Goal: Information Seeking & Learning: Learn about a topic

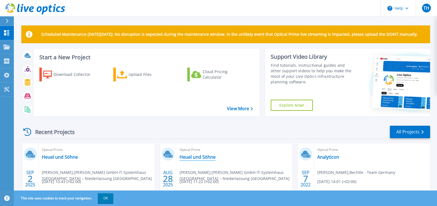
click at [199, 158] on link "Heuel und Söhne" at bounding box center [197, 157] width 36 height 6
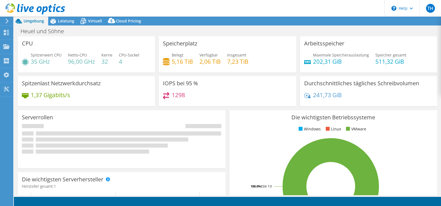
select select "USD"
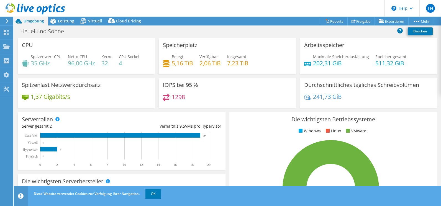
click at [7, 20] on icon at bounding box center [7, 21] width 4 height 5
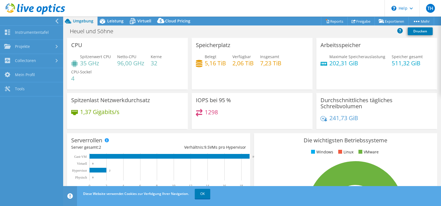
click at [55, 21] on div at bounding box center [30, 21] width 63 height 9
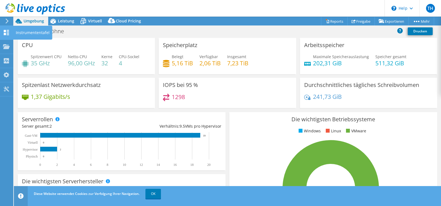
click at [5, 33] on use at bounding box center [6, 32] width 5 height 5
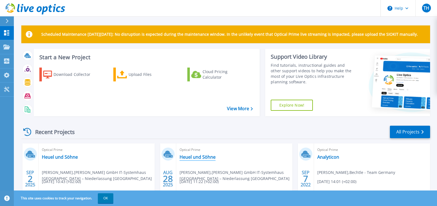
click at [193, 156] on link "Heuel und Söhne" at bounding box center [197, 157] width 36 height 6
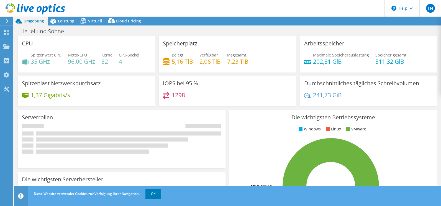
select select "USD"
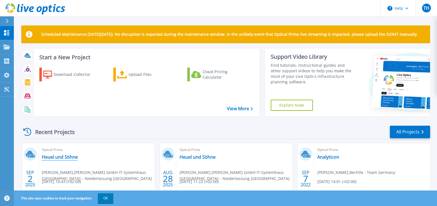
click at [56, 157] on link "Heuel und Söhne" at bounding box center [60, 157] width 36 height 6
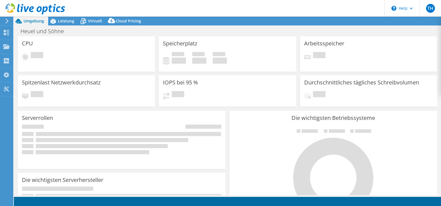
select select "USD"
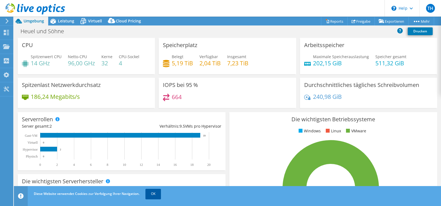
click at [153, 193] on link "OK" at bounding box center [153, 194] width 16 height 10
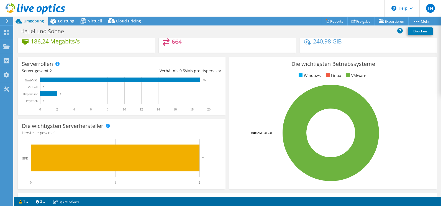
scroll to position [138, 0]
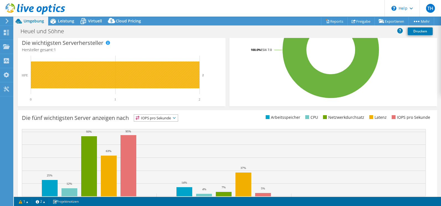
click at [89, 77] on rect at bounding box center [115, 74] width 169 height 27
click at [129, 77] on rect at bounding box center [115, 74] width 169 height 27
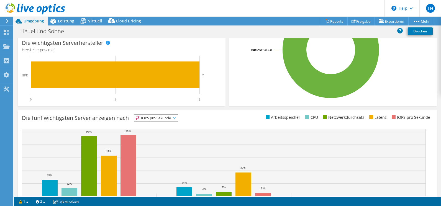
scroll to position [164, 0]
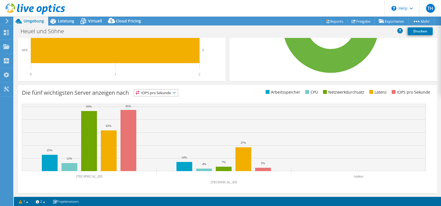
click at [164, 90] on span "IOPS pro Sekunde" at bounding box center [156, 92] width 44 height 7
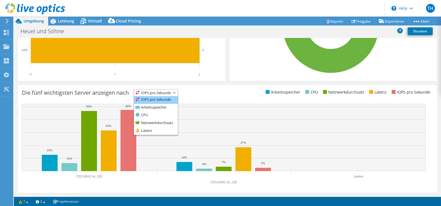
click at [168, 100] on li "IOPS pro Sekunde" at bounding box center [156, 100] width 44 height 8
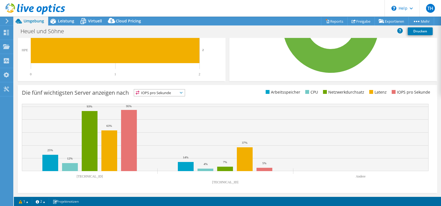
click at [170, 94] on span "IOPS pro Sekunde" at bounding box center [156, 92] width 44 height 7
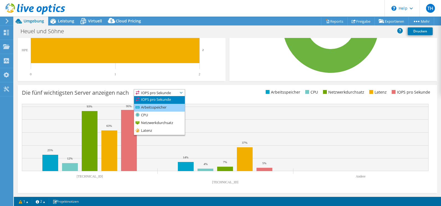
click at [159, 105] on li "Arbeitsspeicher" at bounding box center [159, 108] width 51 height 8
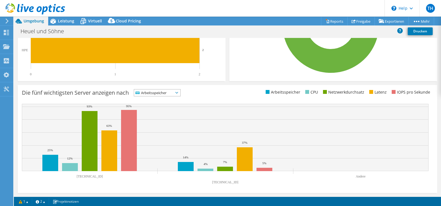
click at [169, 92] on span "Arbeitsspeicher" at bounding box center [153, 92] width 39 height 7
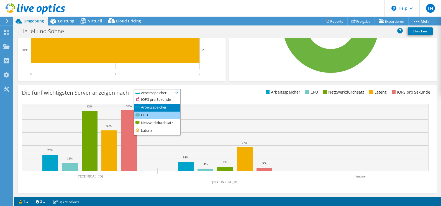
click at [154, 114] on li "CPU" at bounding box center [157, 116] width 46 height 8
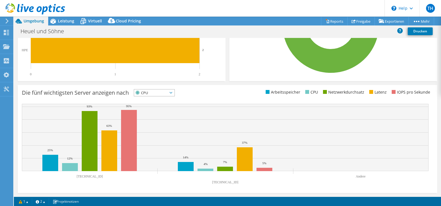
click at [189, 135] on rect at bounding box center [225, 137] width 406 height 67
click at [156, 89] on span "CPU" at bounding box center [151, 92] width 34 height 7
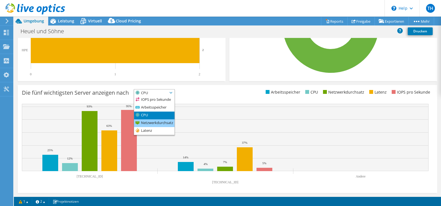
click at [154, 124] on li "Netzwerkdurchsatz" at bounding box center [154, 123] width 40 height 8
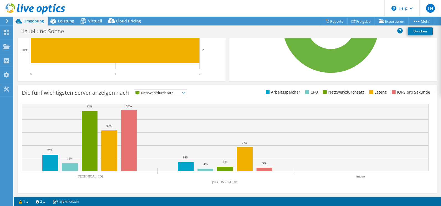
click at [167, 93] on span "Netzwerkdurchsatz" at bounding box center [157, 92] width 46 height 7
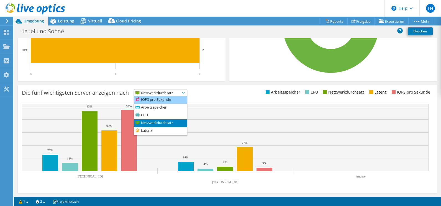
click at [164, 98] on li "IOPS pro Sekunde" at bounding box center [160, 100] width 53 height 8
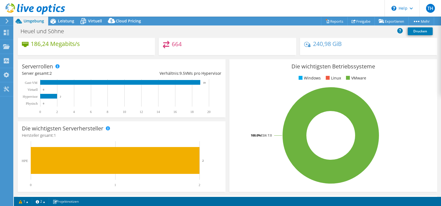
scroll to position [0, 0]
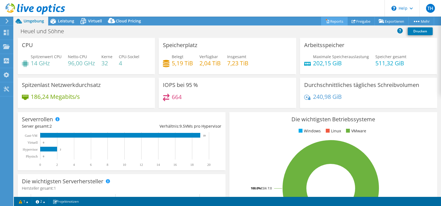
click at [334, 20] on link "Reports" at bounding box center [334, 21] width 27 height 9
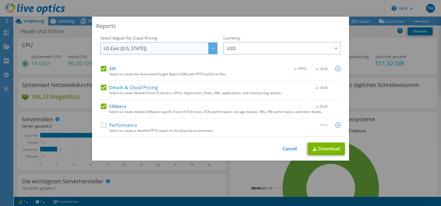
click at [212, 48] on icon at bounding box center [213, 49] width 3 height 2
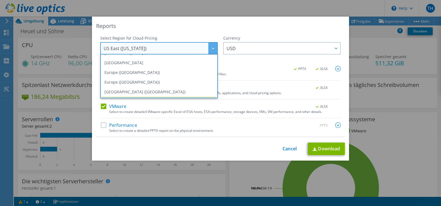
scroll to position [58, 0]
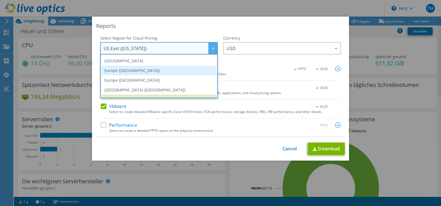
click at [147, 70] on li "Europe ([GEOGRAPHIC_DATA])" at bounding box center [159, 71] width 115 height 10
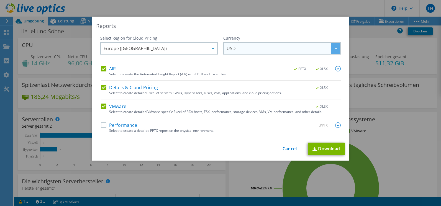
click at [256, 48] on span "USD" at bounding box center [283, 48] width 114 height 11
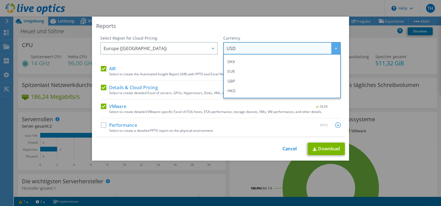
scroll to position [55, 0]
click at [248, 81] on li "EUR" at bounding box center [282, 83] width 115 height 10
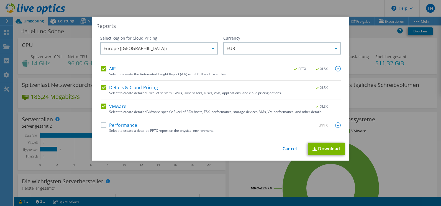
click at [105, 125] on label "Performance" at bounding box center [119, 125] width 36 height 6
click at [0, 0] on input "Performance" at bounding box center [0, 0] width 0 height 0
click at [329, 149] on link "Download" at bounding box center [326, 149] width 37 height 12
click at [233, 8] on div "Reports Select Region for Cloud Pricing Asia Pacific (Hong Kong) Asia Pacific (…" at bounding box center [220, 103] width 441 height 206
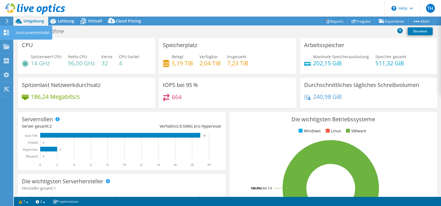
click at [6, 34] on use at bounding box center [6, 32] width 5 height 5
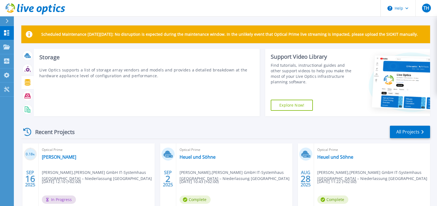
click at [27, 82] on icon at bounding box center [28, 82] width 6 height 6
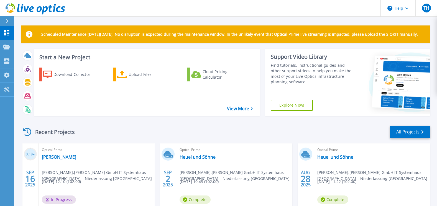
click at [198, 200] on span "Complete" at bounding box center [194, 199] width 31 height 8
click at [200, 156] on link "Heuel und Söhne" at bounding box center [197, 157] width 36 height 6
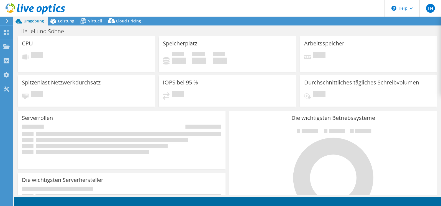
select select "EUFrankfurt"
select select "EUR"
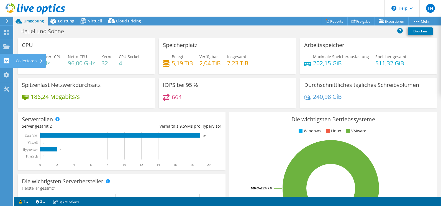
click at [37, 58] on div "Collectoren" at bounding box center [29, 61] width 33 height 14
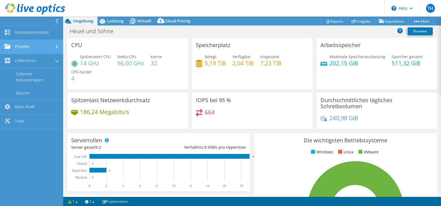
click at [43, 50] on link "Projekte" at bounding box center [31, 47] width 63 height 14
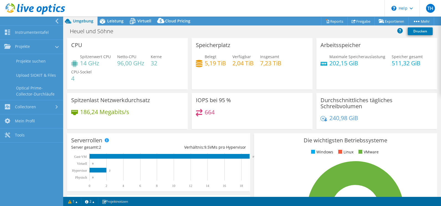
click at [169, 108] on div "Spitzenlast Netzwerkdurchsatz 186,24 Megabits/s" at bounding box center [127, 111] width 121 height 36
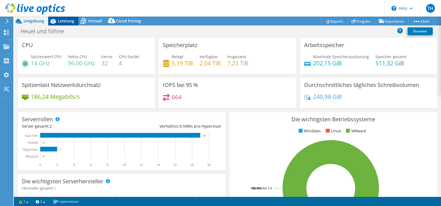
click at [64, 22] on span "Leistung" at bounding box center [66, 20] width 16 height 5
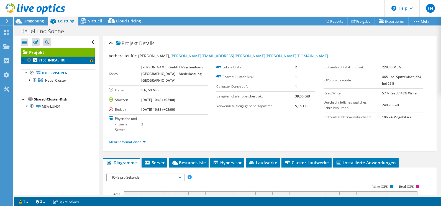
click at [90, 60] on span at bounding box center [91, 60] width 3 height 3
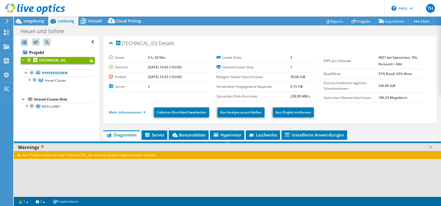
click at [90, 60] on span at bounding box center [91, 60] width 3 height 3
click at [19, 155] on div "Das Projekt enthält ein oder mehrere CRs, die nicht wie geplant abgeschlossen w…" at bounding box center [227, 155] width 427 height 8
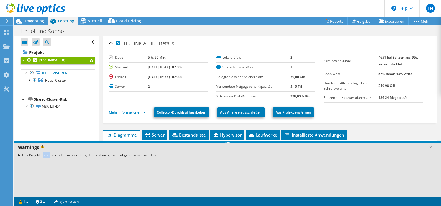
click at [19, 155] on div "Das Projekt enthält ein oder mehrere CRs, die nicht wie geplant abgeschlossen w…" at bounding box center [227, 155] width 427 height 8
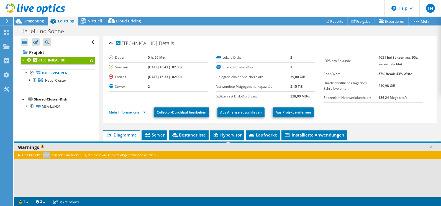
drag, startPoint x: 19, startPoint y: 155, endPoint x: 24, endPoint y: 155, distance: 4.7
click at [24, 155] on div "Das Projekt enthält ein oder mehrere CRs, die nicht wie geplant abgeschlossen w…" at bounding box center [227, 155] width 427 height 8
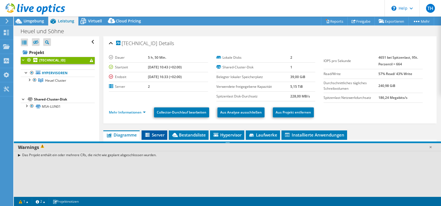
click at [157, 135] on span "Server" at bounding box center [154, 135] width 20 height 6
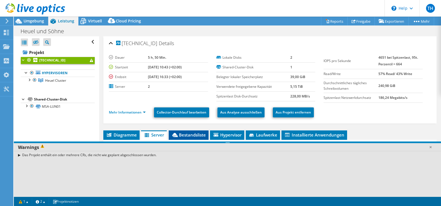
click at [187, 135] on span "Bestandsliste" at bounding box center [188, 135] width 34 height 6
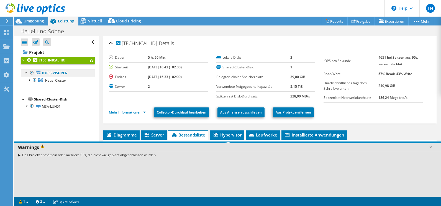
click at [60, 74] on link "Hypervisoren" at bounding box center [58, 72] width 74 height 7
click at [30, 80] on div at bounding box center [29, 80] width 6 height 6
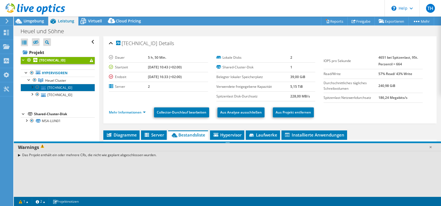
click at [53, 87] on link "[TECHNICAL_ID]" at bounding box center [58, 87] width 74 height 7
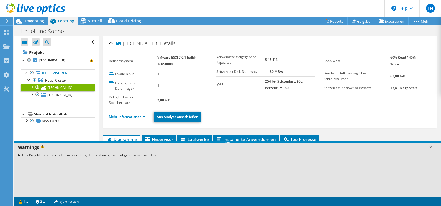
click at [432, 148] on link at bounding box center [430, 147] width 6 height 6
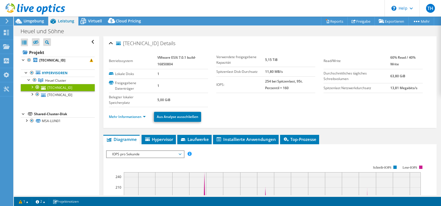
scroll to position [55, 0]
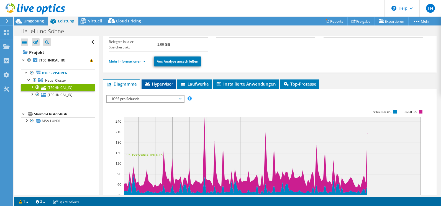
click at [164, 85] on span "Hypervisor" at bounding box center [158, 84] width 29 height 6
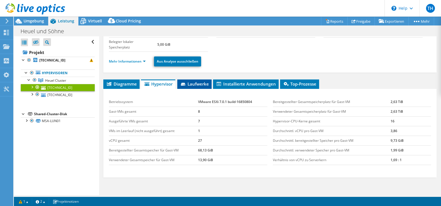
click at [196, 83] on span "Laufwerke" at bounding box center [194, 84] width 29 height 6
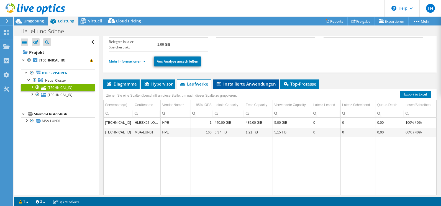
click at [260, 83] on span "Installierte Anwendungen" at bounding box center [246, 84] width 60 height 6
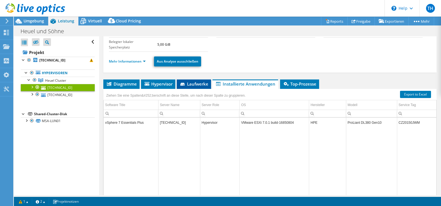
click at [197, 84] on span "Laufwerke" at bounding box center [193, 84] width 29 height 6
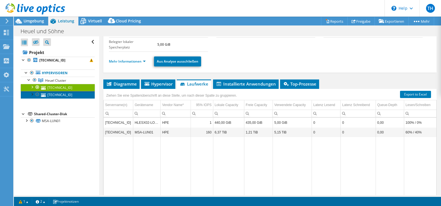
click at [60, 94] on link "[TECHNICAL_ID]" at bounding box center [58, 94] width 74 height 7
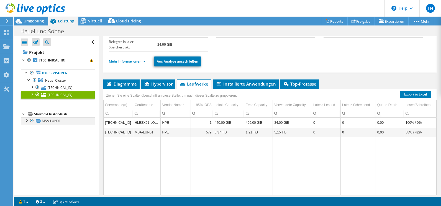
click at [27, 120] on div at bounding box center [27, 120] width 6 height 6
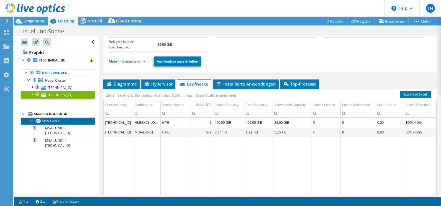
click at [57, 120] on link "MSA-LUN01" at bounding box center [58, 120] width 74 height 7
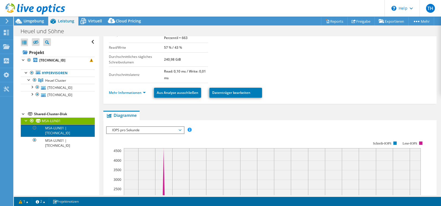
click at [74, 133] on link "MSA-LUN01 | [TECHNICAL_ID]" at bounding box center [58, 131] width 74 height 12
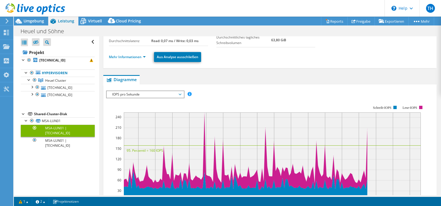
scroll to position [0, 0]
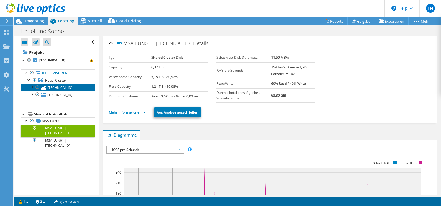
click at [56, 87] on link "[TECHNICAL_ID]" at bounding box center [58, 87] width 74 height 7
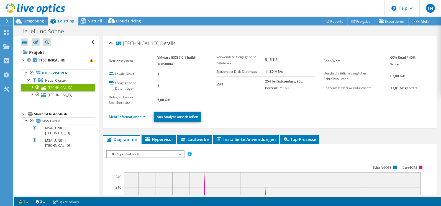
click at [33, 87] on div at bounding box center [32, 87] width 6 height 6
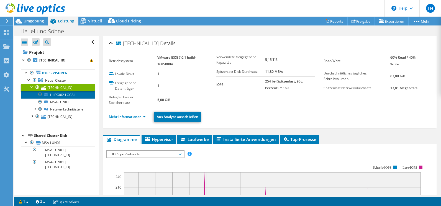
click at [68, 97] on link "HLESX02-LOCAL" at bounding box center [58, 94] width 74 height 7
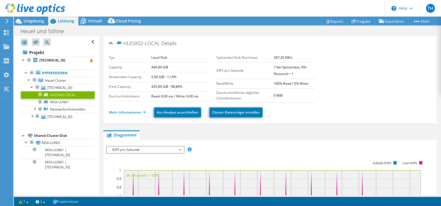
scroll to position [182, 0]
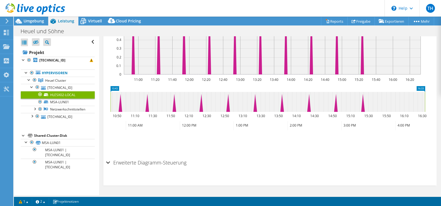
click at [107, 163] on div "Erweiterte Diagramm-Steuerung" at bounding box center [270, 163] width 328 height 12
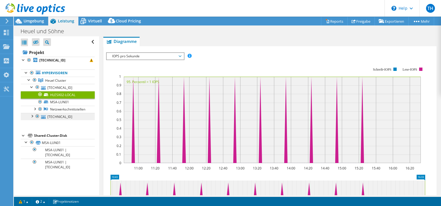
scroll to position [11, 0]
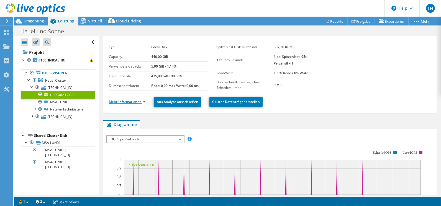
click at [135, 102] on link "Mehr Informationen" at bounding box center [127, 101] width 37 height 5
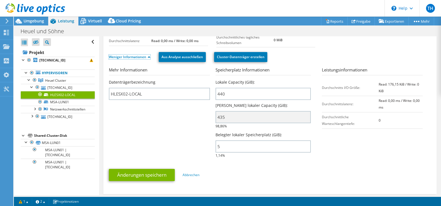
scroll to position [0, 0]
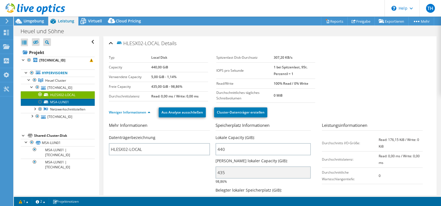
click at [59, 103] on link "MSA-LUN01" at bounding box center [58, 102] width 74 height 7
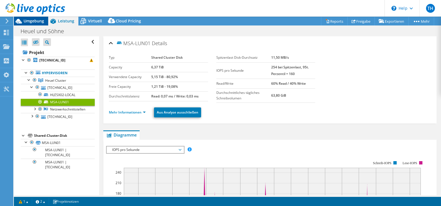
click at [35, 20] on span "Umgebung" at bounding box center [34, 20] width 20 height 5
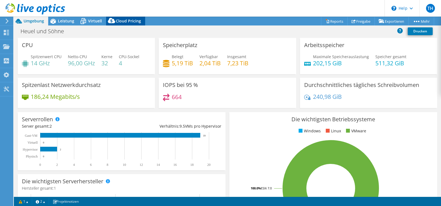
click at [124, 19] on span "Cloud Pricing" at bounding box center [128, 20] width 25 height 5
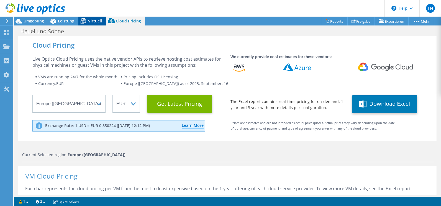
click at [97, 20] on span "Virtuell" at bounding box center [95, 20] width 14 height 5
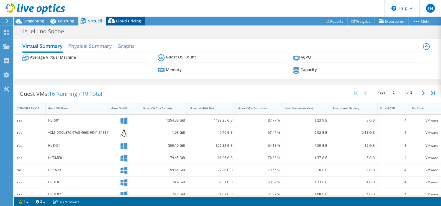
click at [129, 19] on span "Cloud Pricing" at bounding box center [128, 20] width 25 height 5
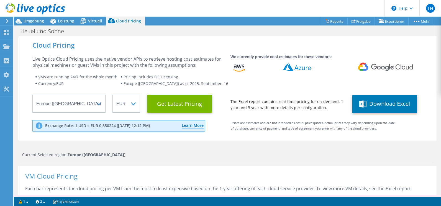
scroll to position [138, 0]
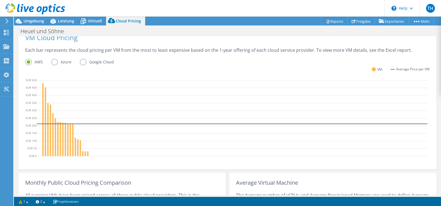
click at [54, 61] on label "Azure" at bounding box center [65, 62] width 29 height 7
click at [0, 0] on input "Azure" at bounding box center [0, 0] width 0 height 0
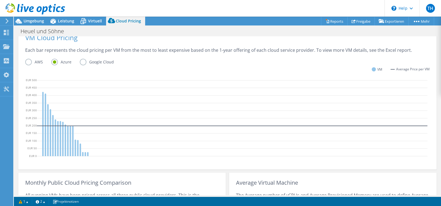
click at [25, 61] on label "AWS" at bounding box center [38, 62] width 26 height 7
click at [0, 0] on input "AWS" at bounding box center [0, 0] width 0 height 0
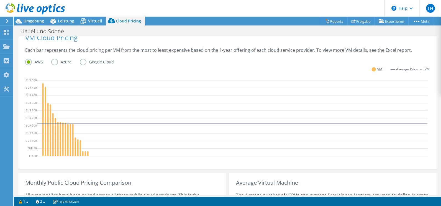
click at [81, 62] on label "Google Cloud" at bounding box center [101, 62] width 42 height 7
click at [0, 0] on input "Google Cloud" at bounding box center [0, 0] width 0 height 0
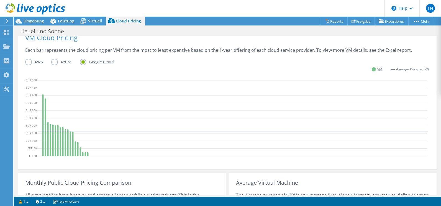
click at [29, 62] on label "AWS" at bounding box center [38, 62] width 26 height 7
click at [0, 0] on input "AWS" at bounding box center [0, 0] width 0 height 0
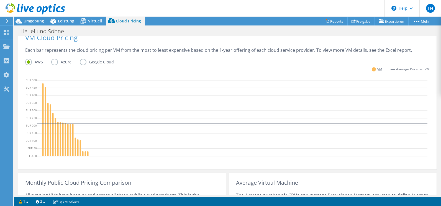
scroll to position [220, 0]
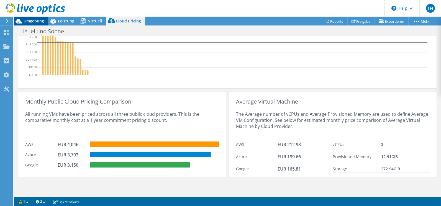
click at [27, 21] on span "Umgebung" at bounding box center [34, 20] width 20 height 5
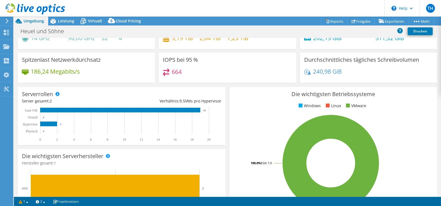
scroll to position [0, 0]
